Goal: Navigation & Orientation: Find specific page/section

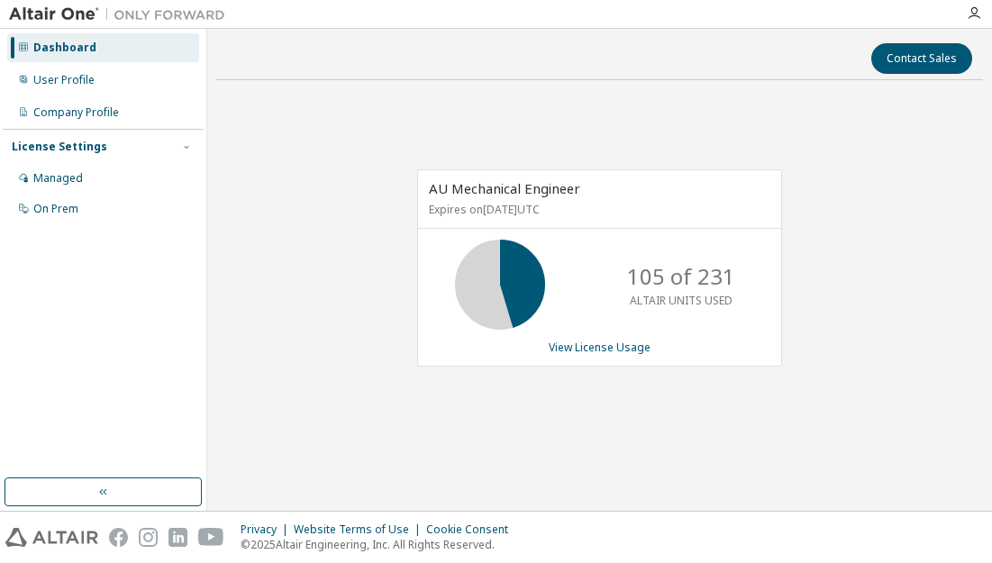
drag, startPoint x: 991, startPoint y: 562, endPoint x: 1020, endPoint y: 596, distance: 44.1
click at [992, 563] on html "Dashboard User Profile Company Profile License Settings Managed On Prem Contact…" at bounding box center [496, 281] width 992 height 563
